Goal: Information Seeking & Learning: Check status

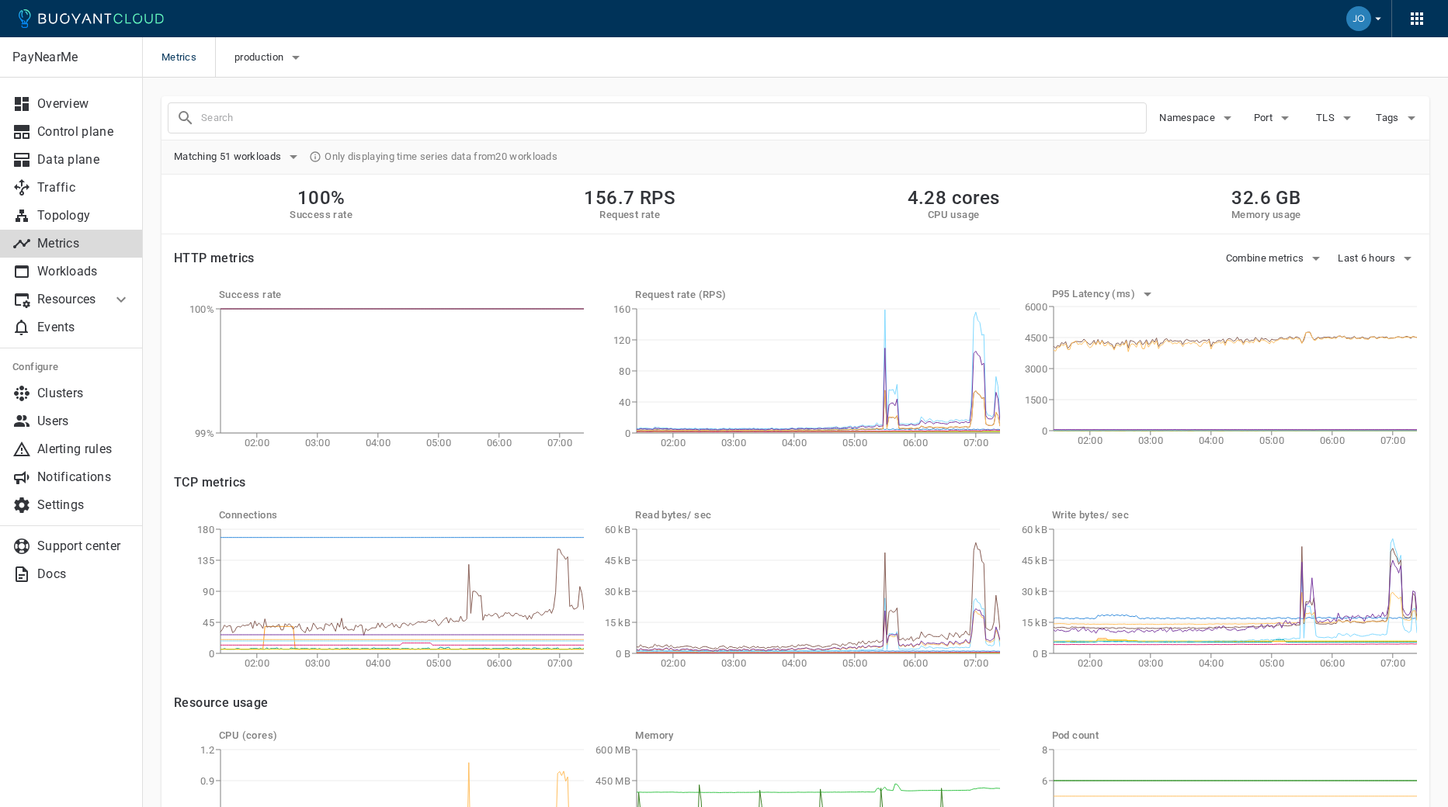
scroll to position [165, 0]
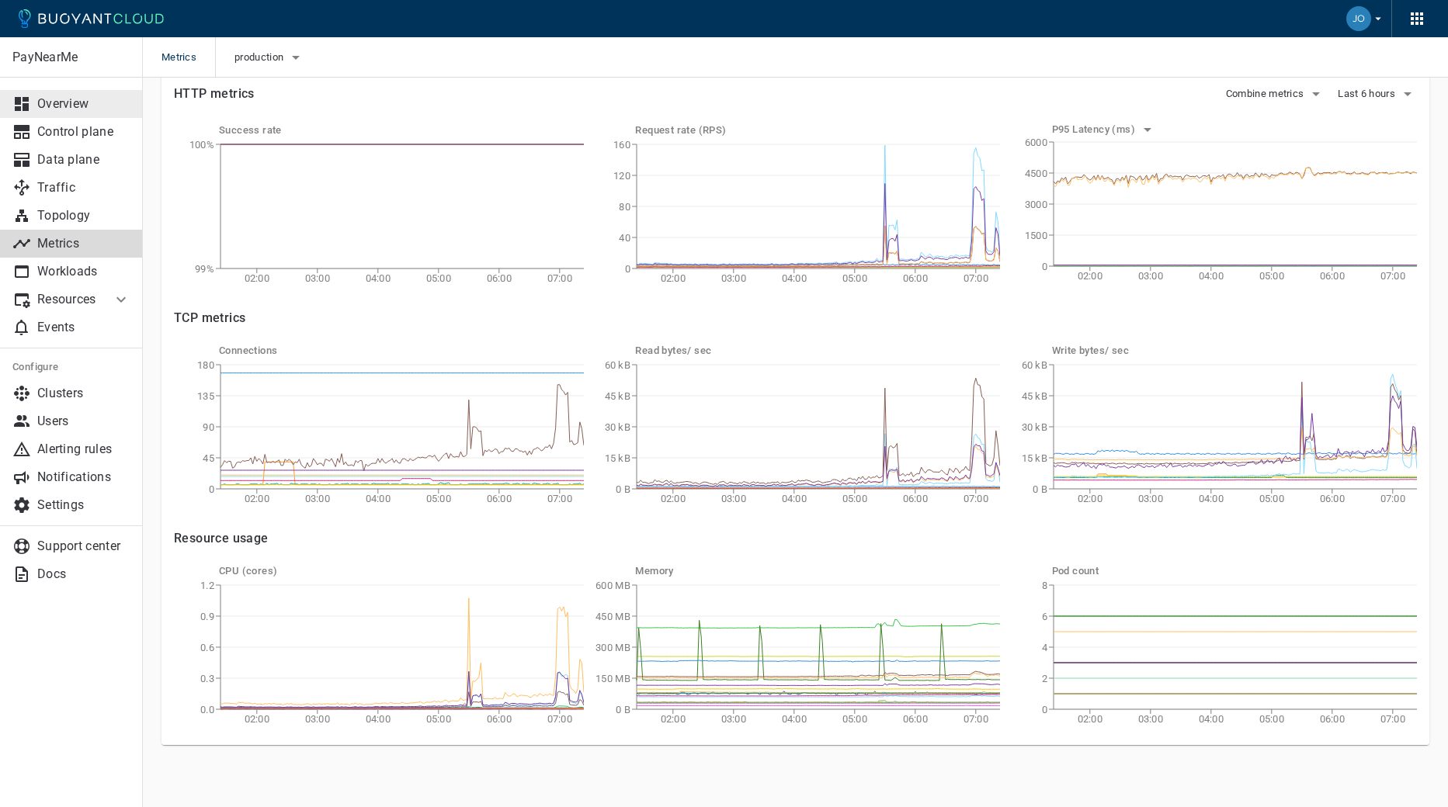
click at [64, 99] on p "Overview" at bounding box center [83, 104] width 93 height 16
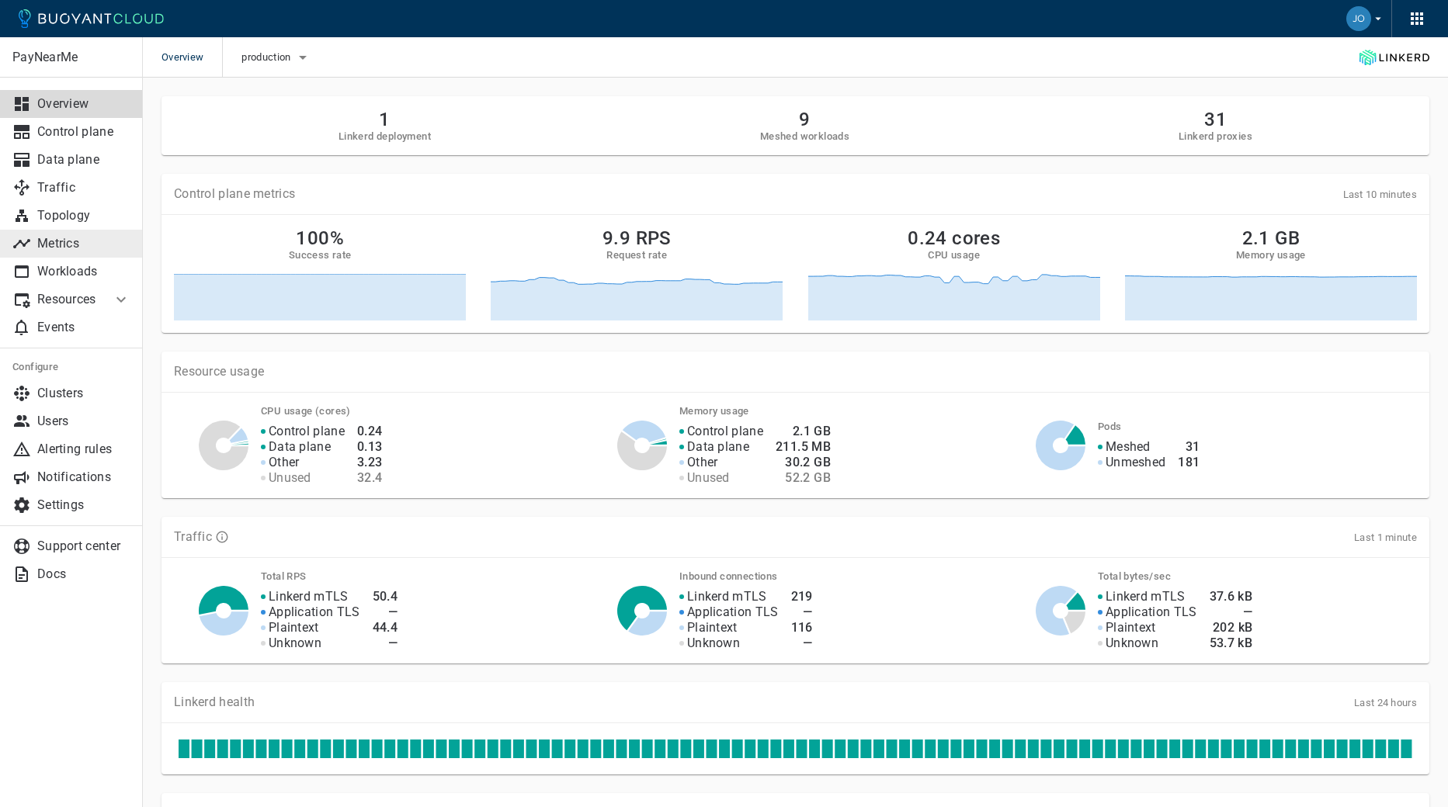
click at [61, 240] on p "Metrics" at bounding box center [83, 244] width 93 height 16
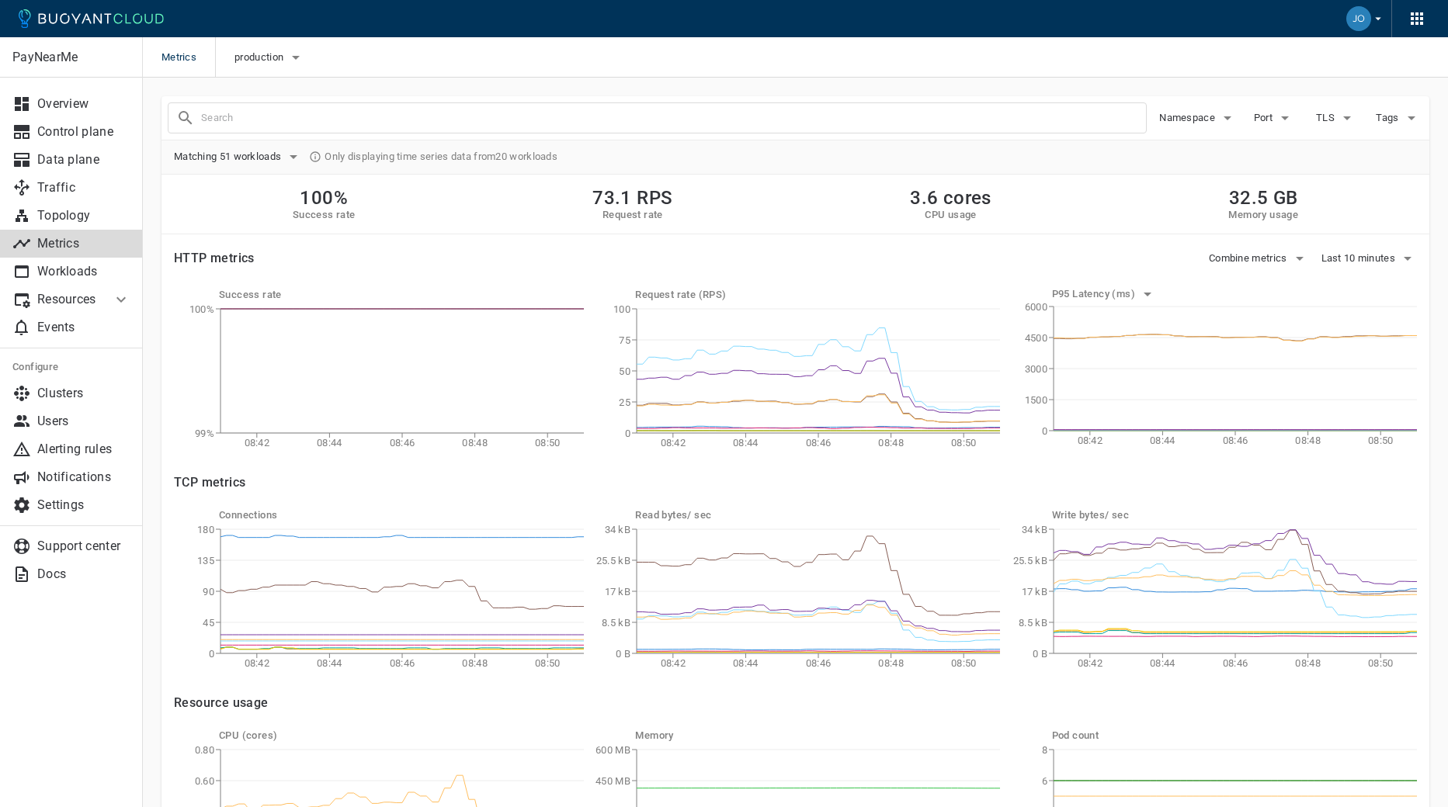
drag, startPoint x: 1355, startPoint y: 255, endPoint x: 1357, endPoint y: 245, distance: 10.4
click at [1357, 245] on div "Last 10 minutes" at bounding box center [1363, 252] width 109 height 36
click at [1356, 267] on button "Last 10 minutes" at bounding box center [1369, 258] width 96 height 23
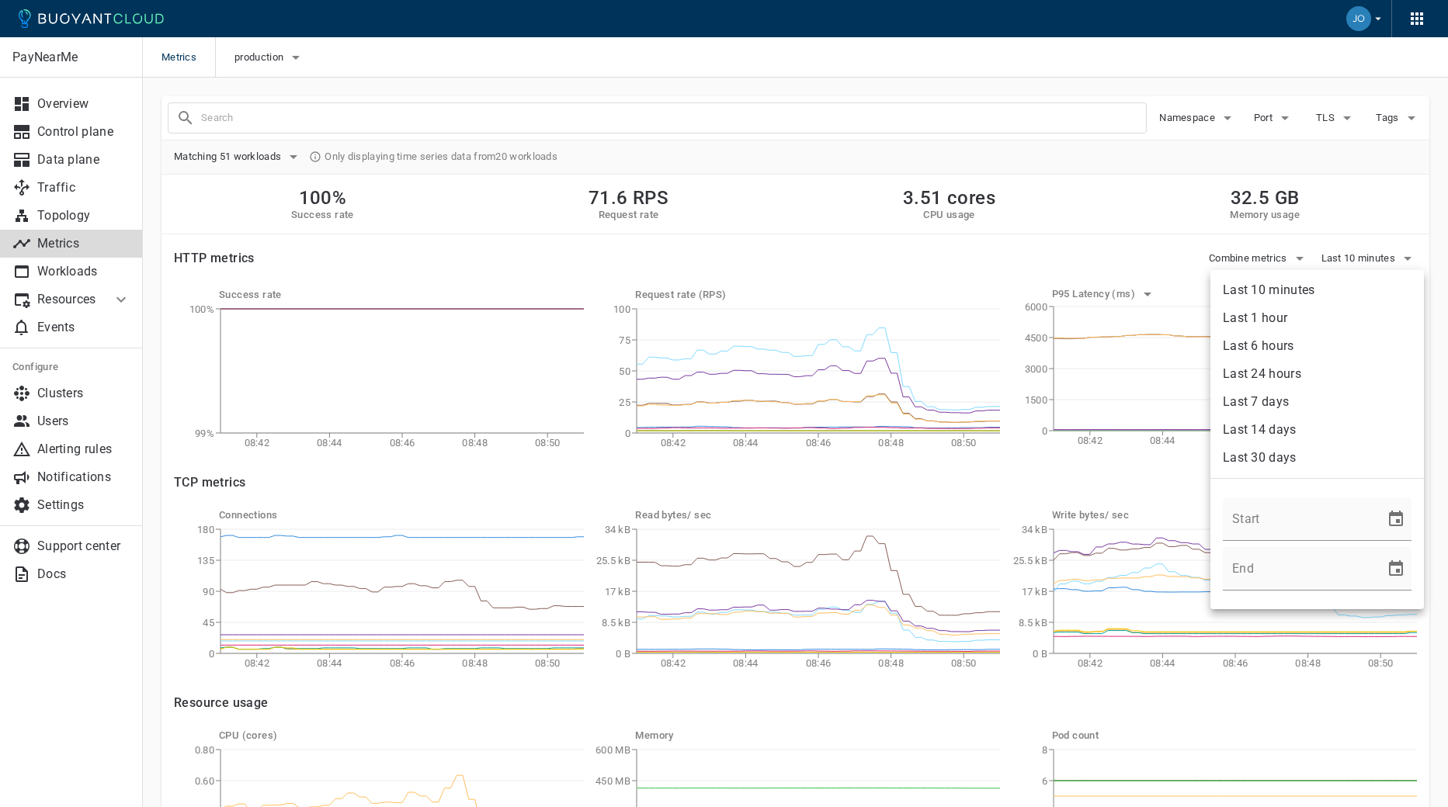
click at [1311, 337] on li "Last 6 hours" at bounding box center [1317, 346] width 214 height 28
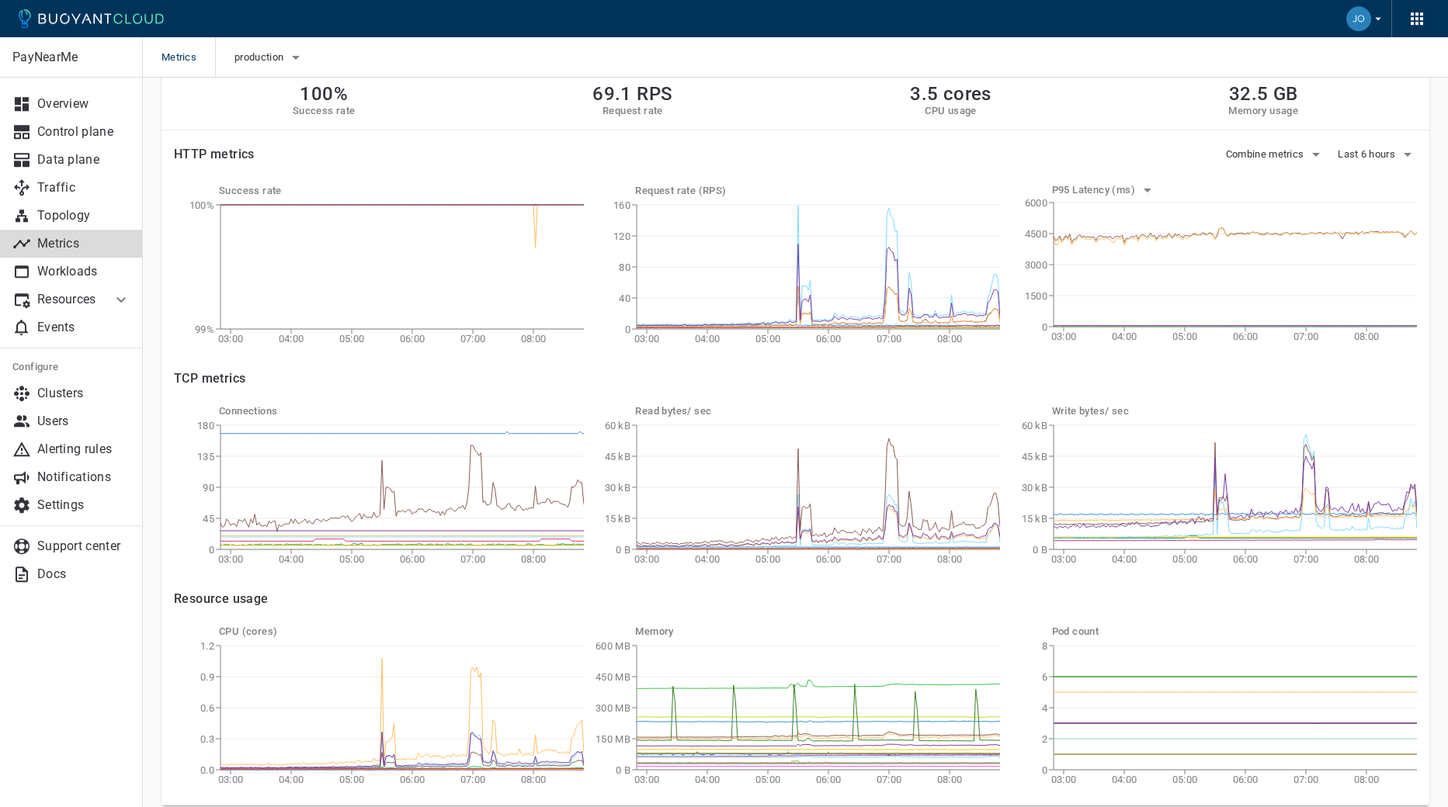
scroll to position [57, 0]
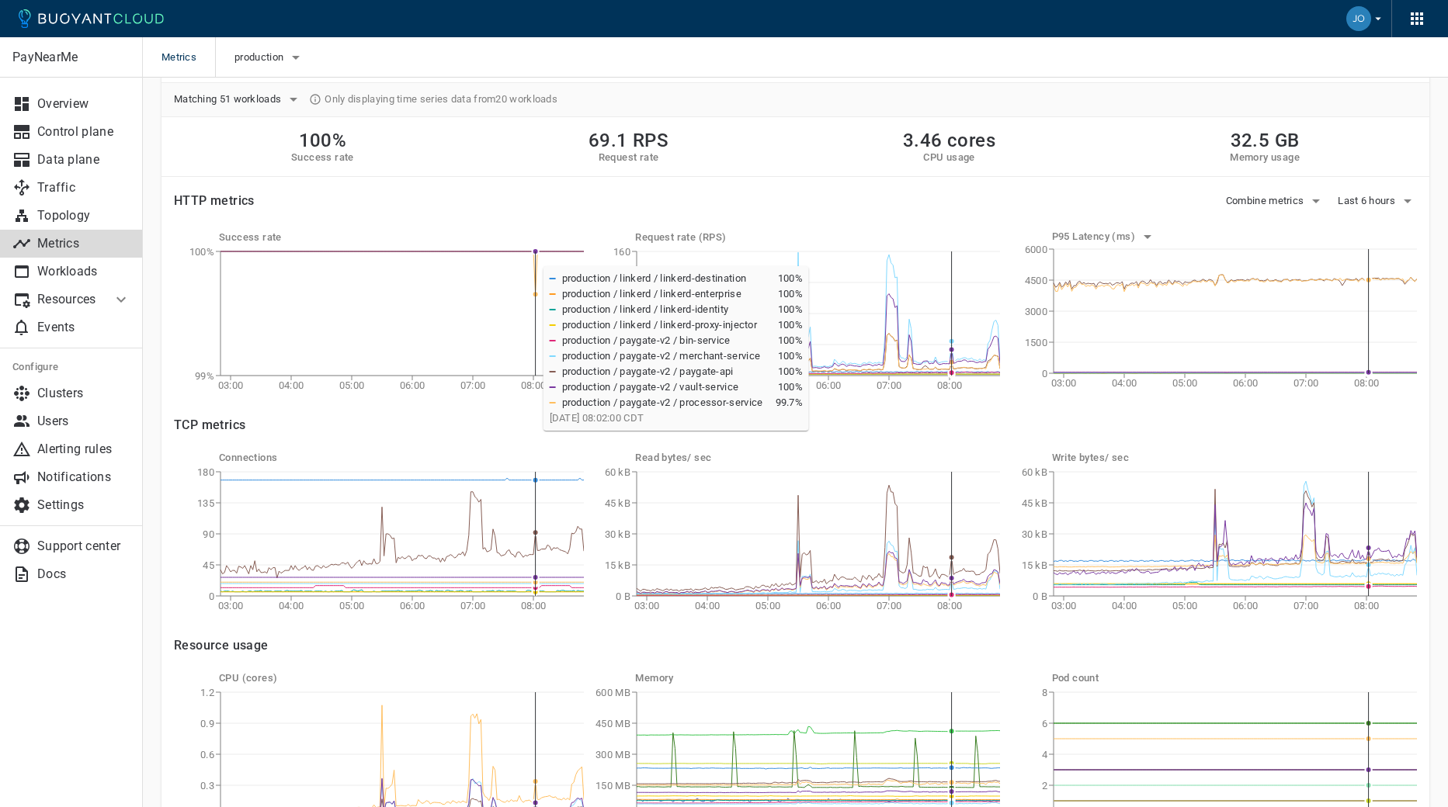
click at [536, 259] on icon "03:00 04:00 05:00 06:00 07:00 08:00 99% 100%" at bounding box center [379, 321] width 410 height 155
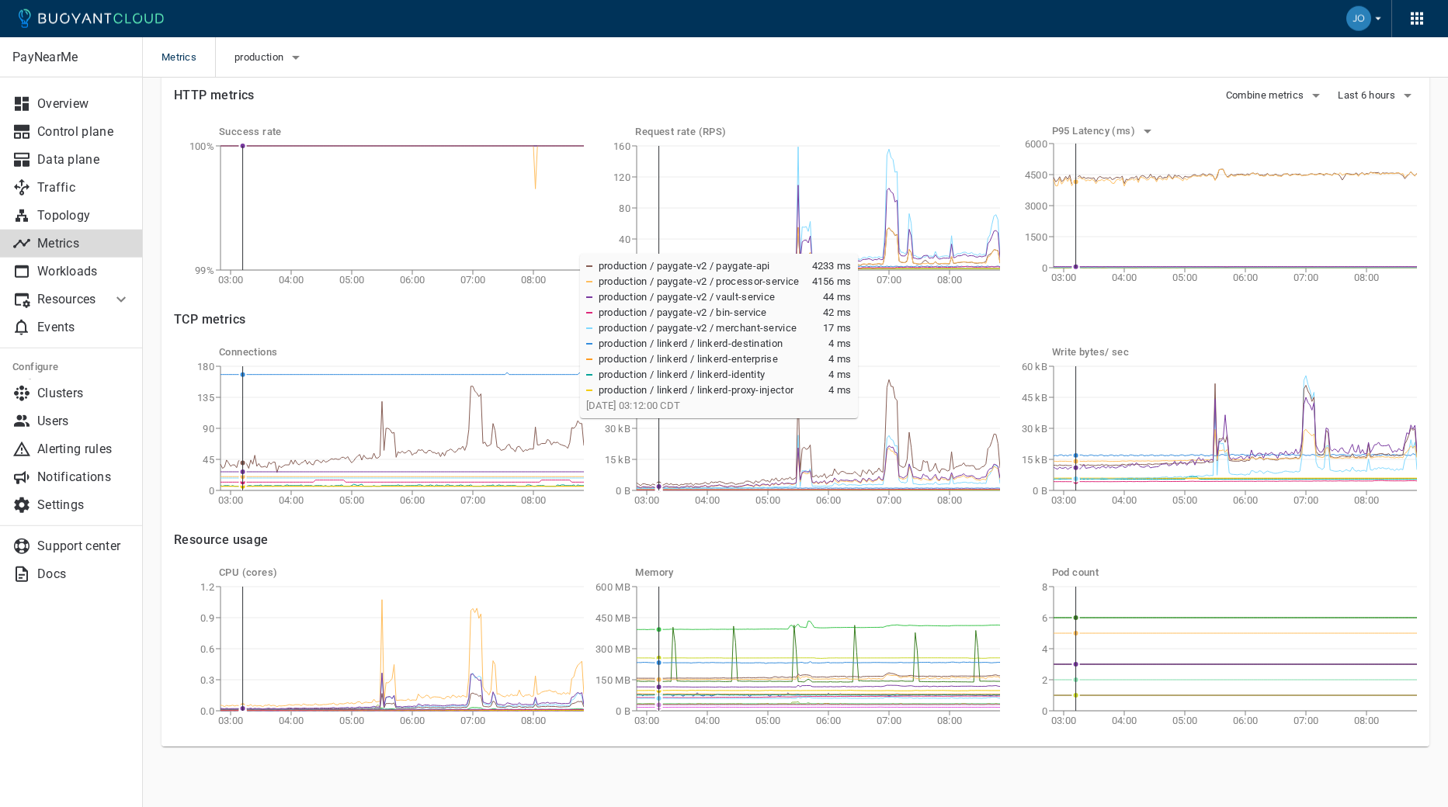
scroll to position [165, 0]
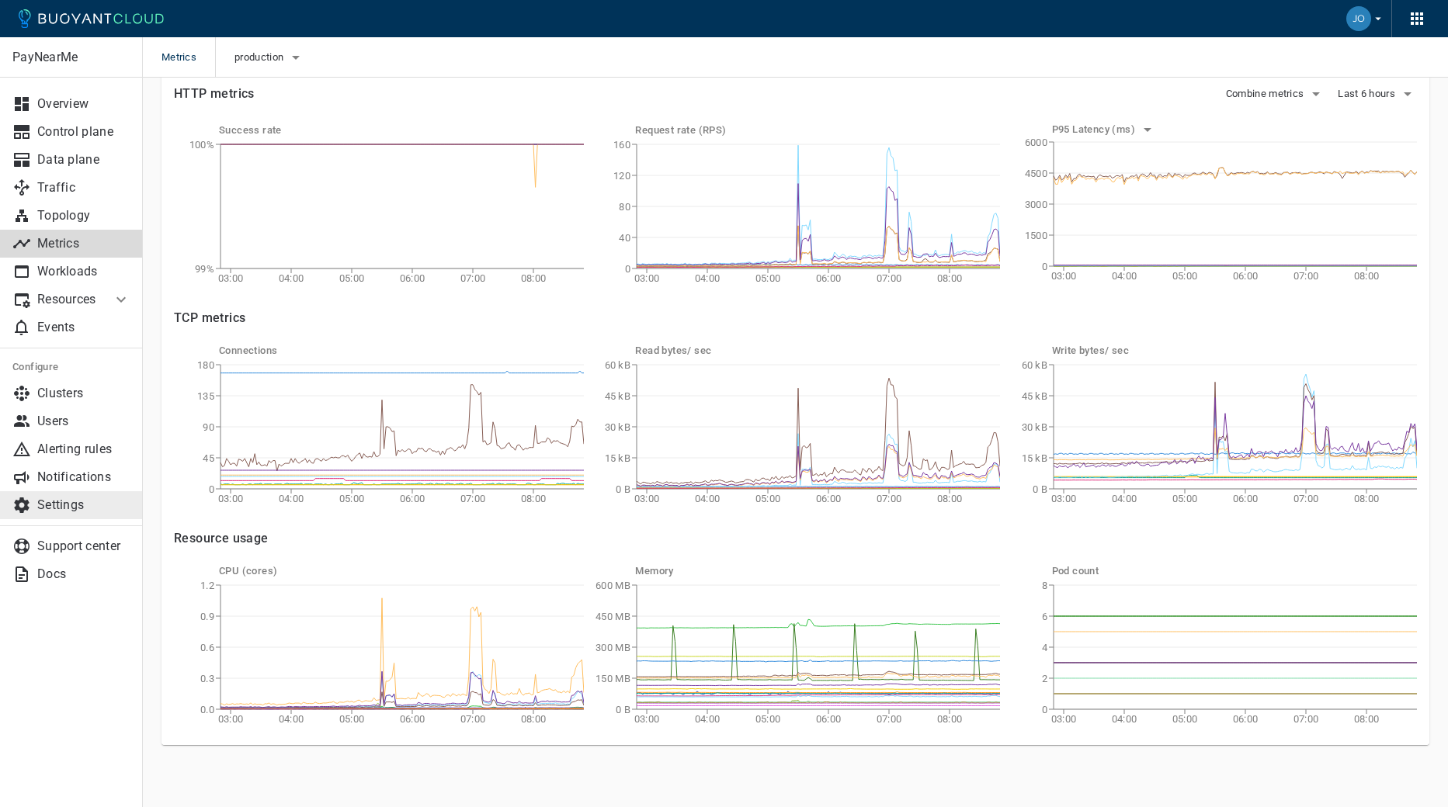
click at [57, 509] on p "Settings" at bounding box center [83, 506] width 93 height 16
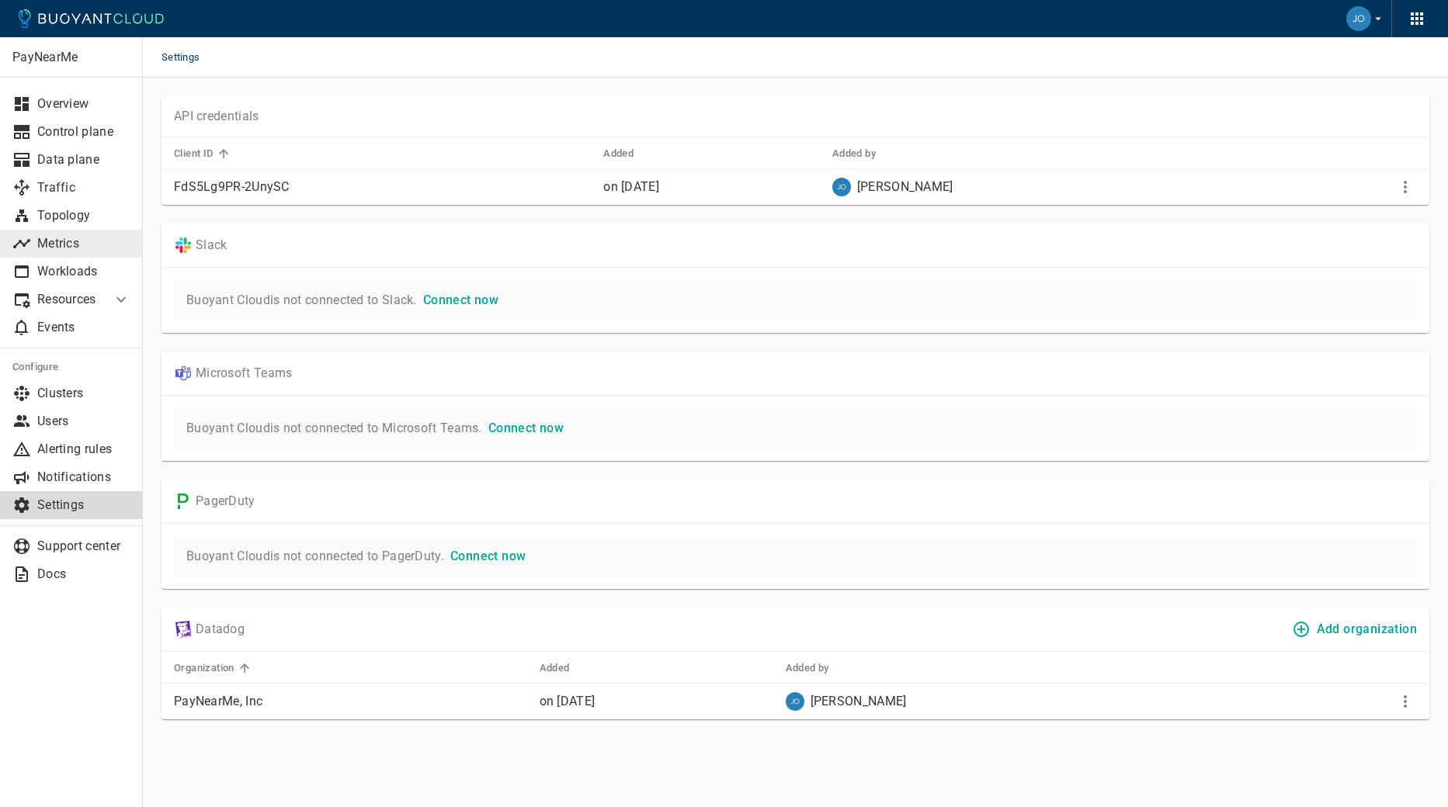
click at [63, 245] on p "Metrics" at bounding box center [83, 244] width 93 height 16
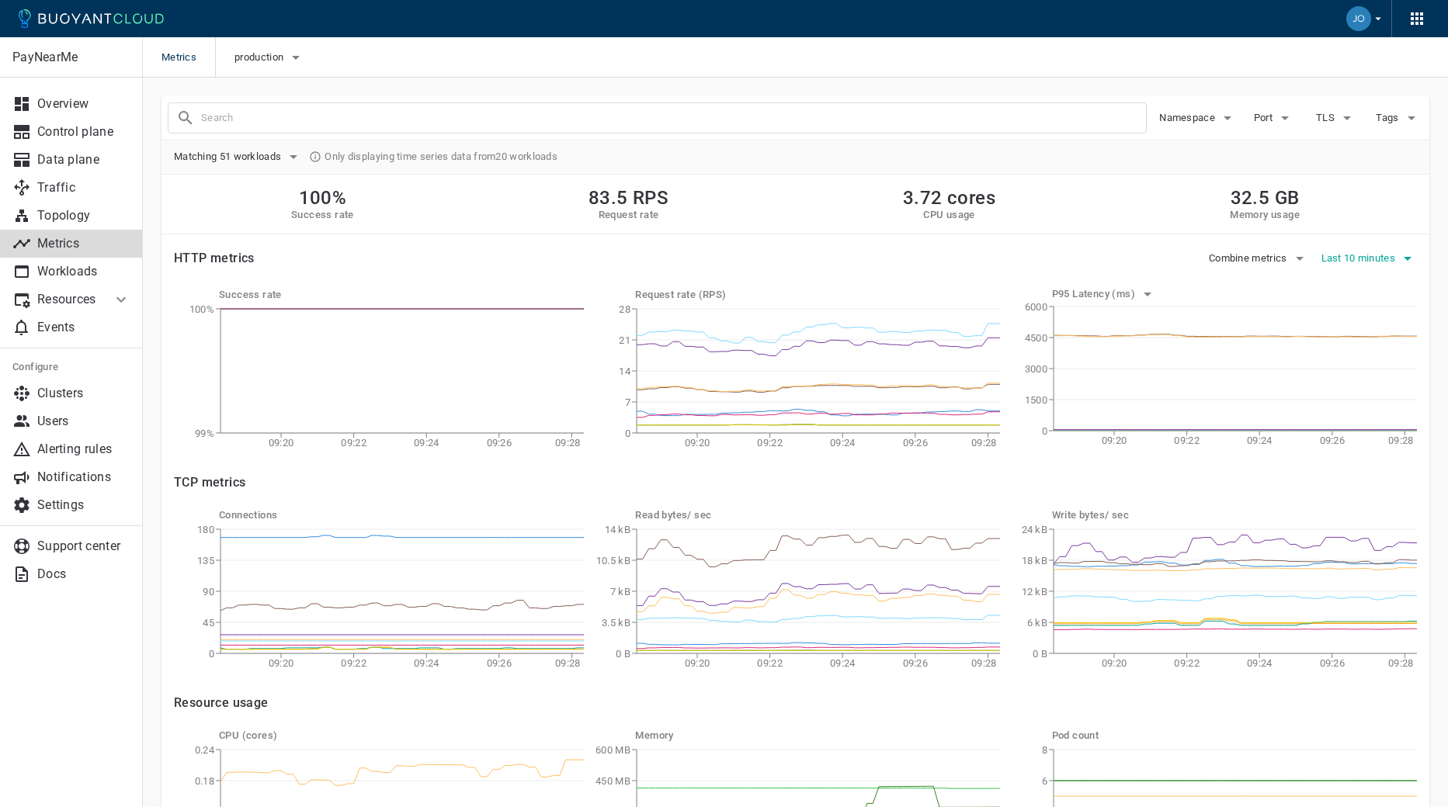
click at [1359, 253] on span "Last 10 minutes" at bounding box center [1360, 258] width 78 height 12
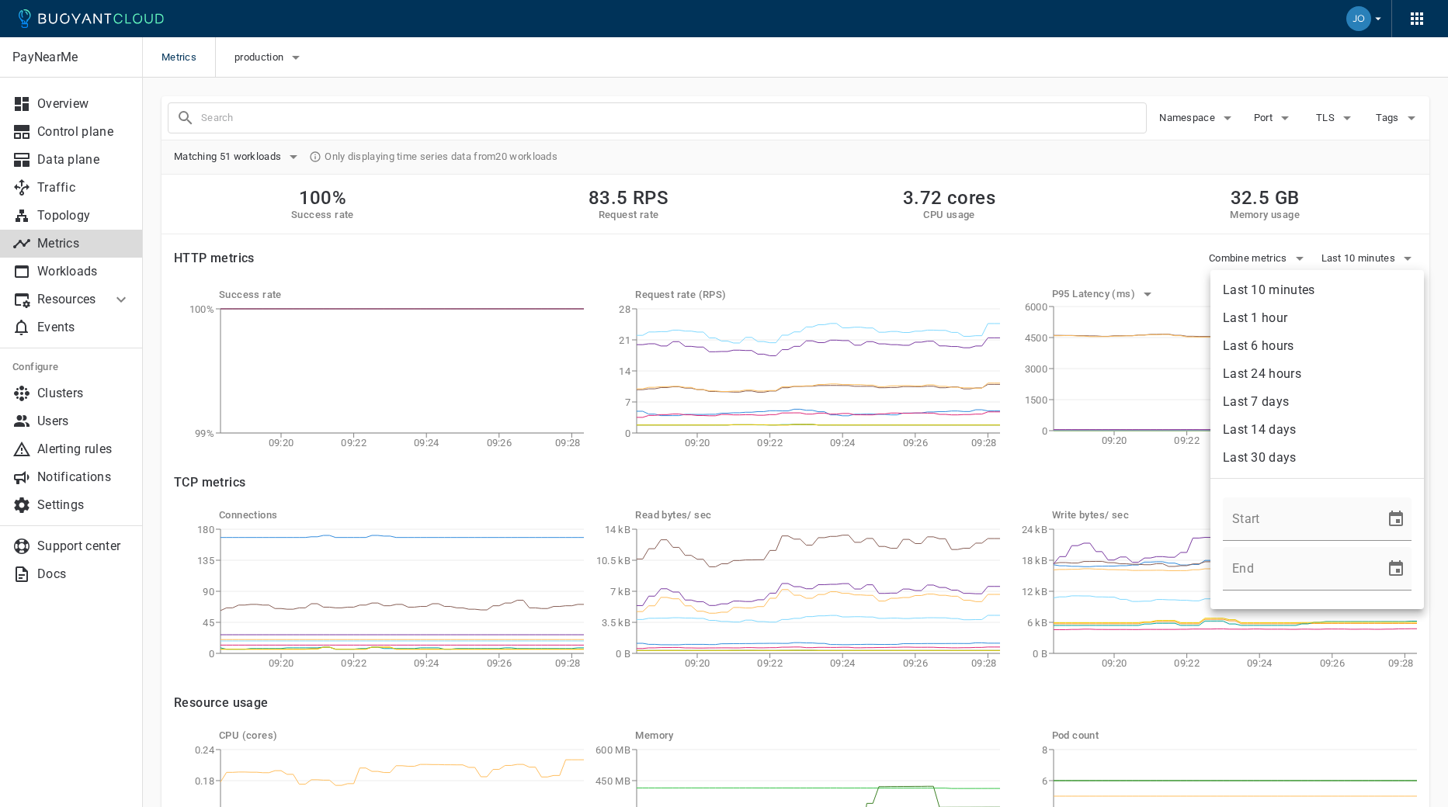
click at [1315, 349] on li "Last 6 hours" at bounding box center [1317, 346] width 214 height 28
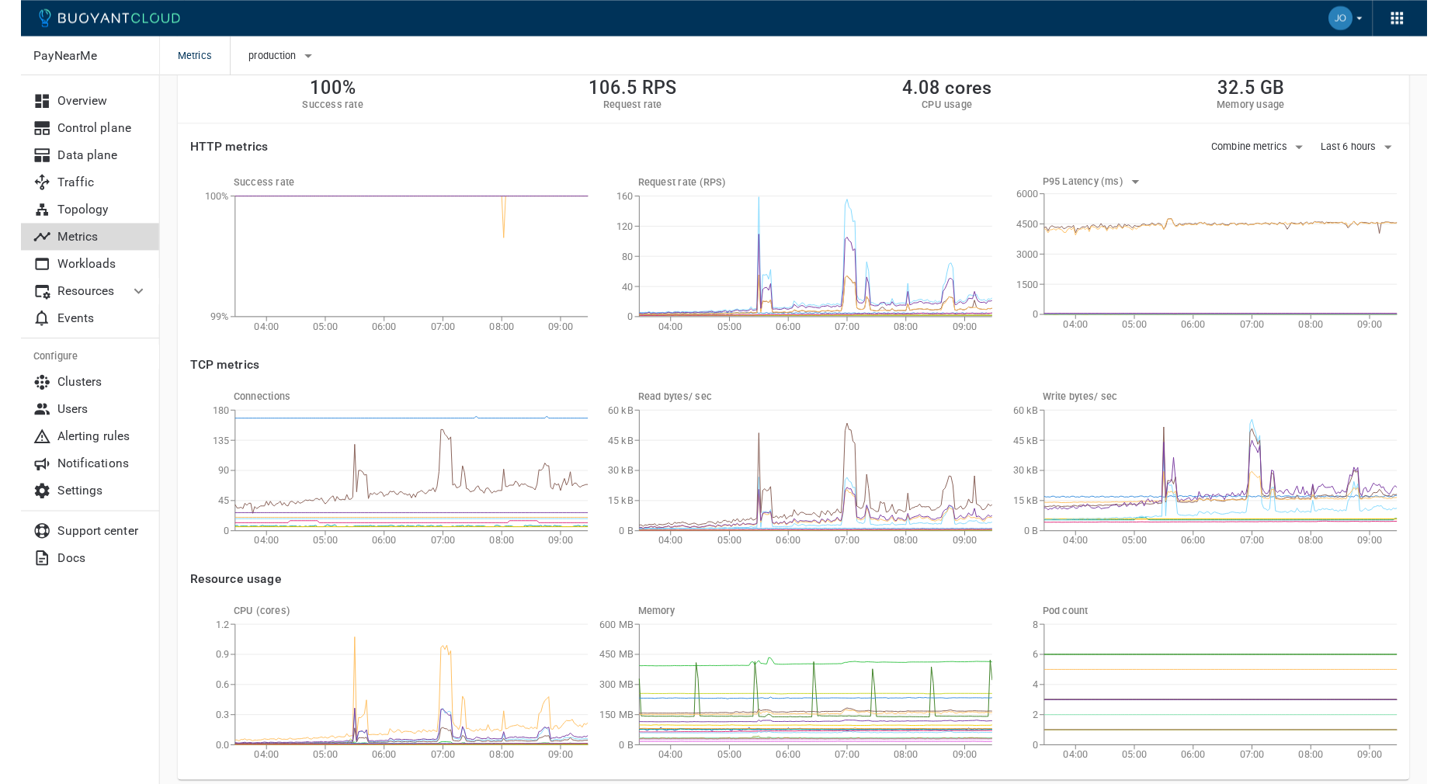
scroll to position [165, 0]
